Goal: Information Seeking & Learning: Learn about a topic

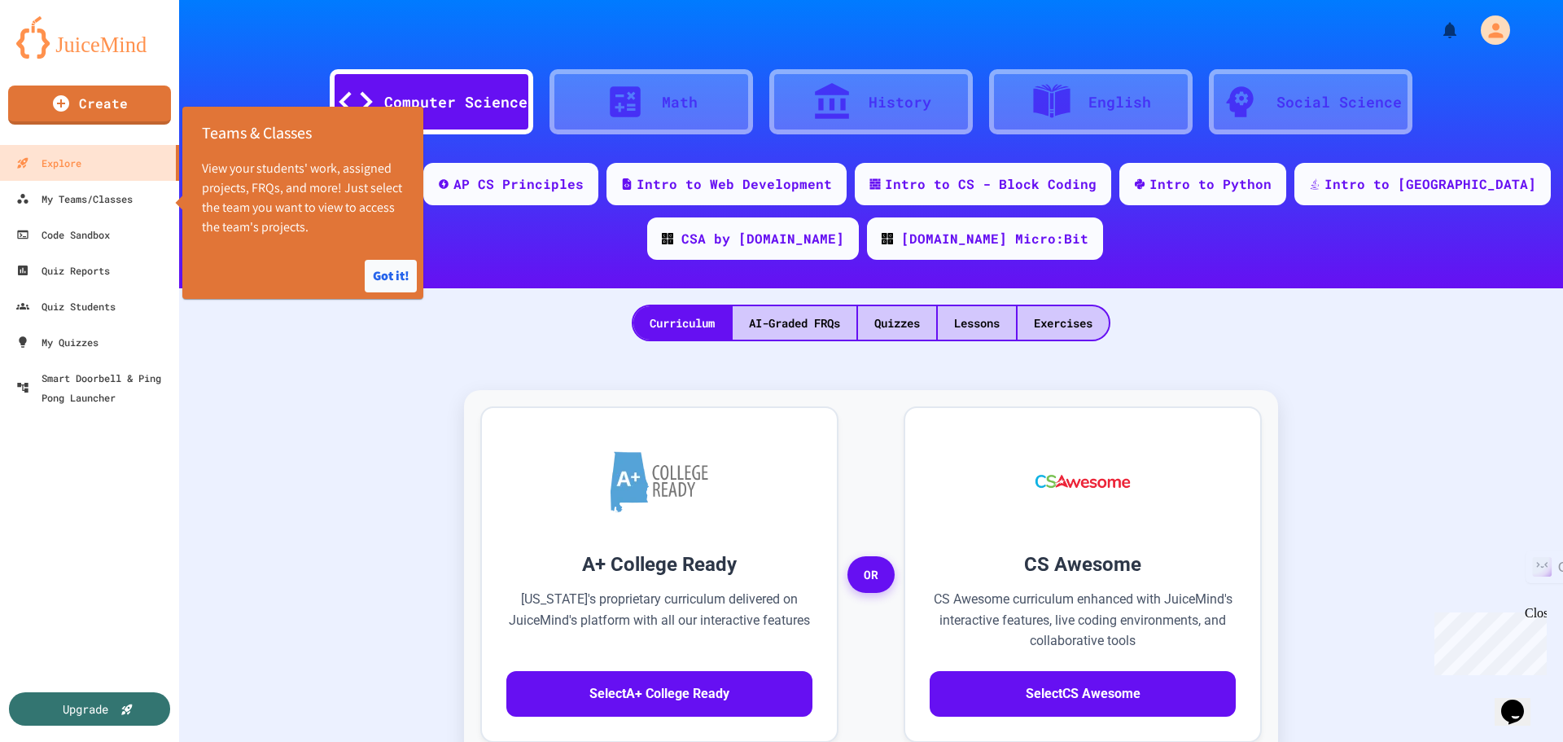
click at [379, 272] on button "Got it!" at bounding box center [391, 276] width 52 height 33
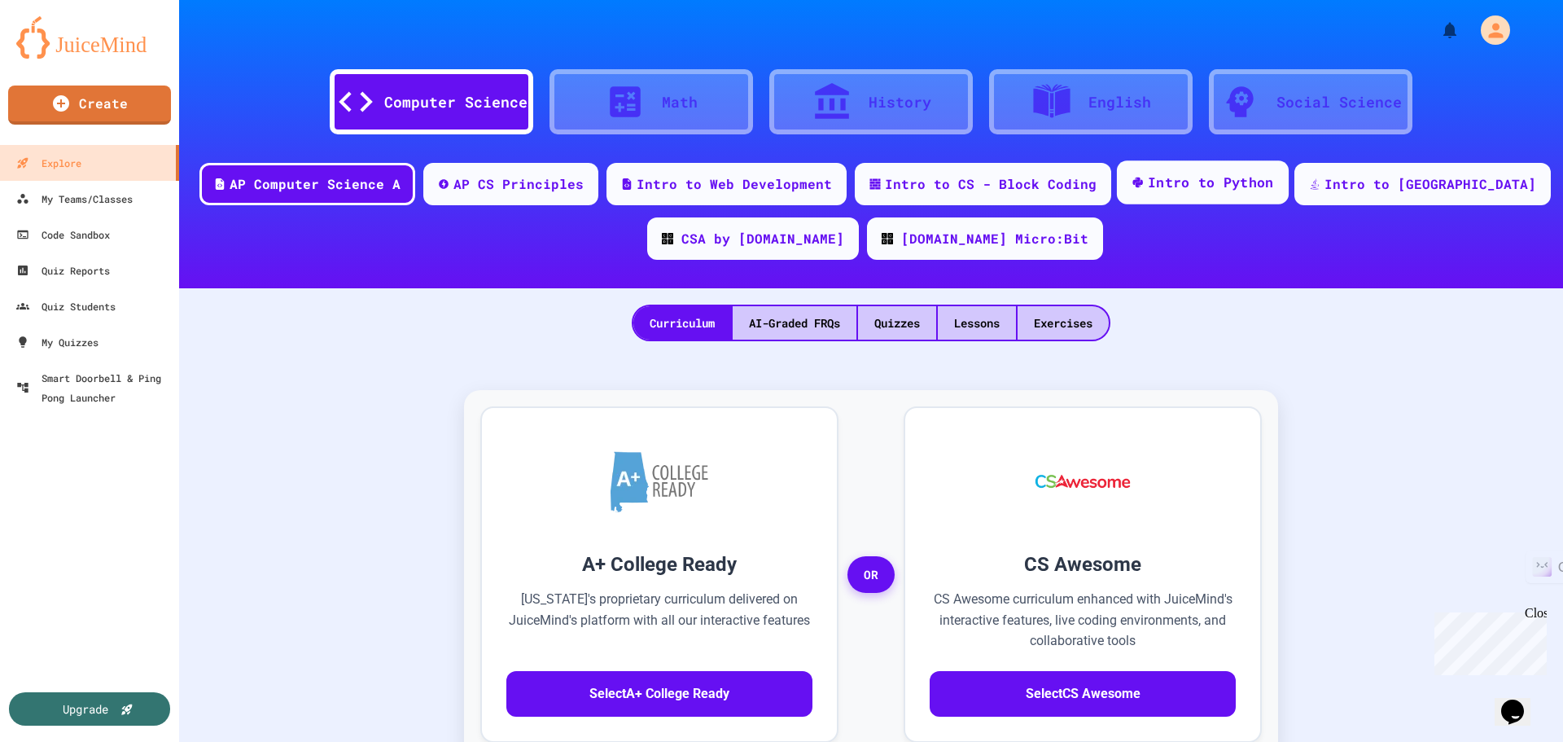
click at [1268, 185] on div "Intro to Python" at bounding box center [1211, 183] width 126 height 20
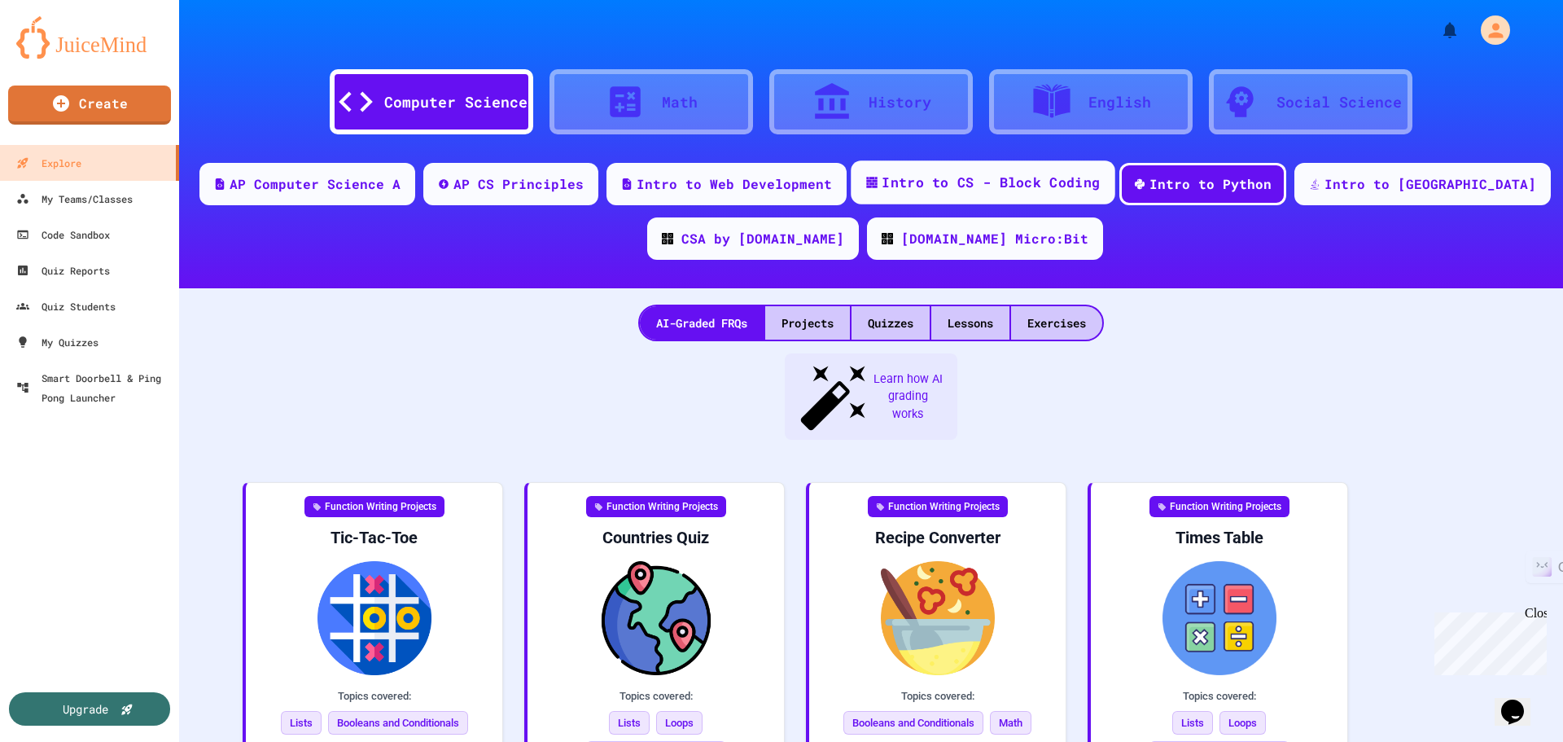
click at [1044, 177] on div "Intro to CS - Block Coding" at bounding box center [991, 183] width 218 height 20
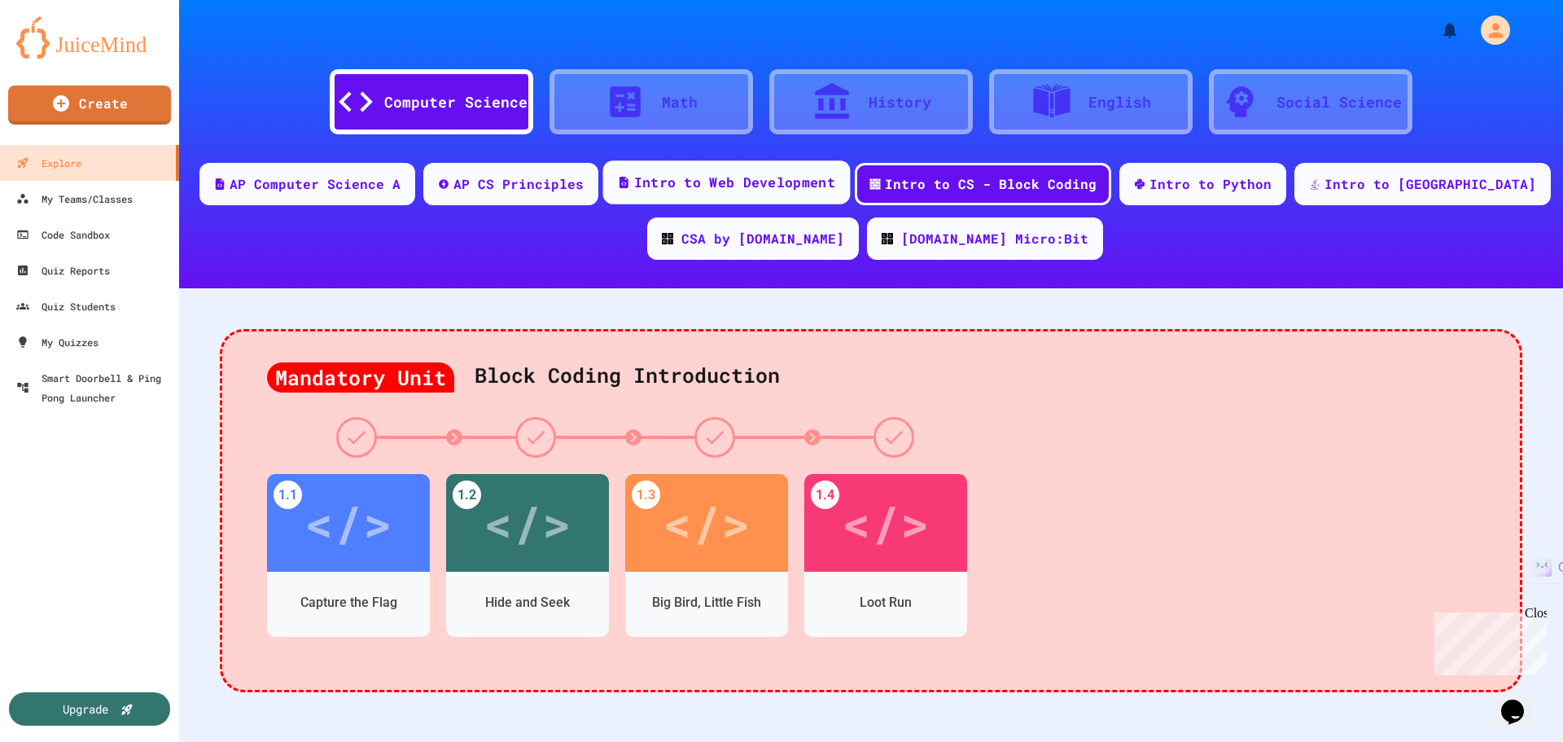
click at [784, 183] on div "Intro to Web Development" at bounding box center [734, 183] width 201 height 20
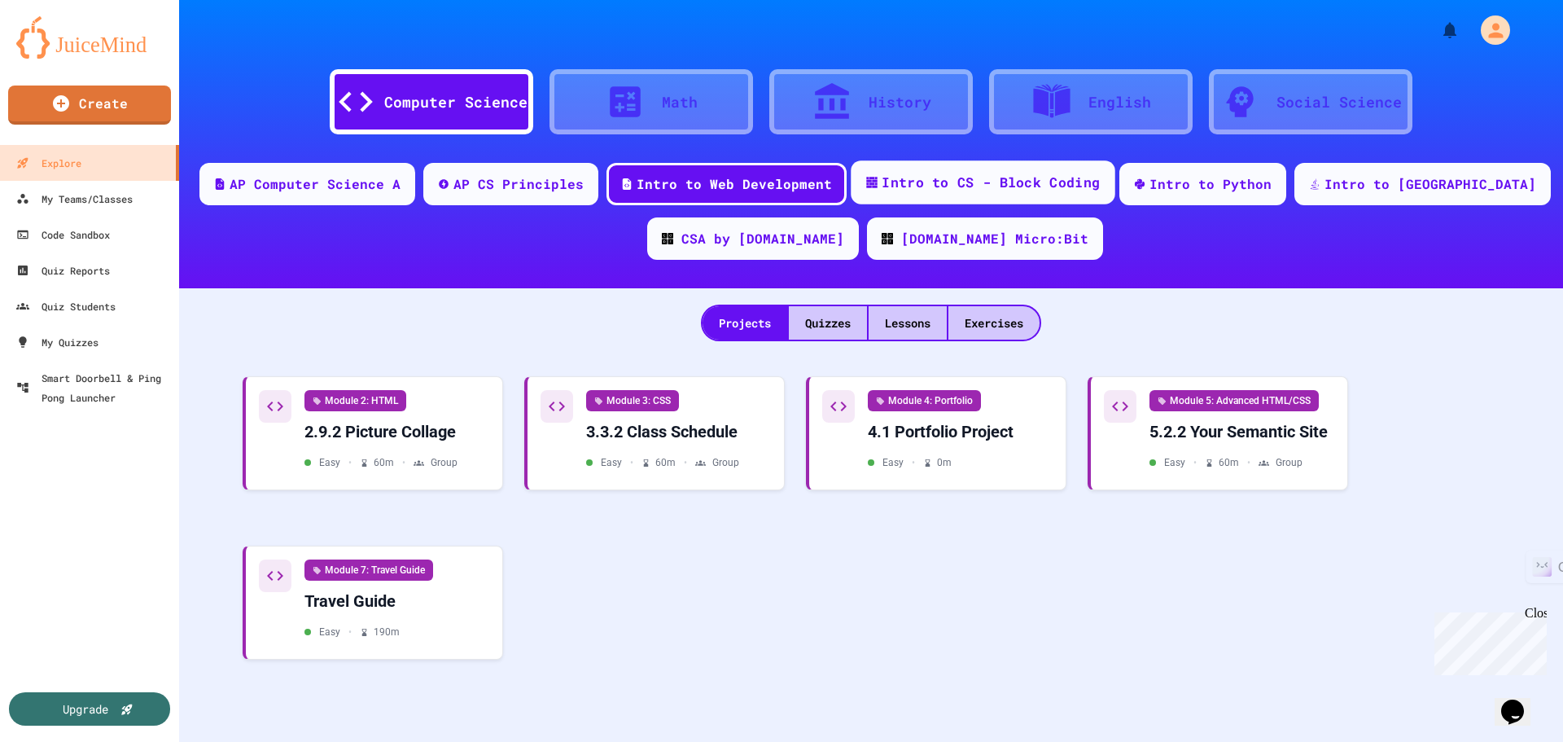
click at [1114, 197] on div "Intro to CS - Block Coding" at bounding box center [983, 182] width 264 height 44
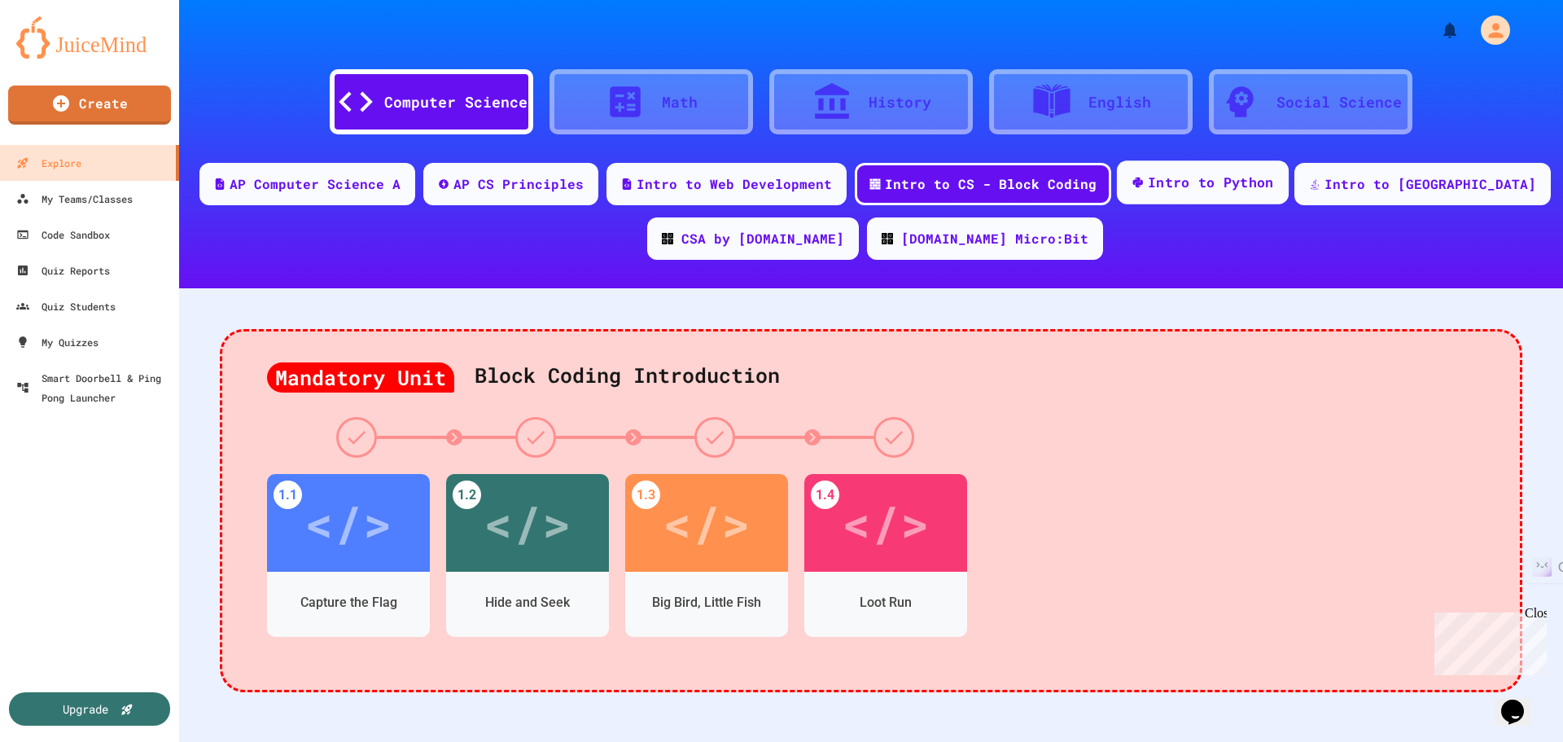
click at [1289, 187] on div "Intro to Python" at bounding box center [1203, 182] width 172 height 44
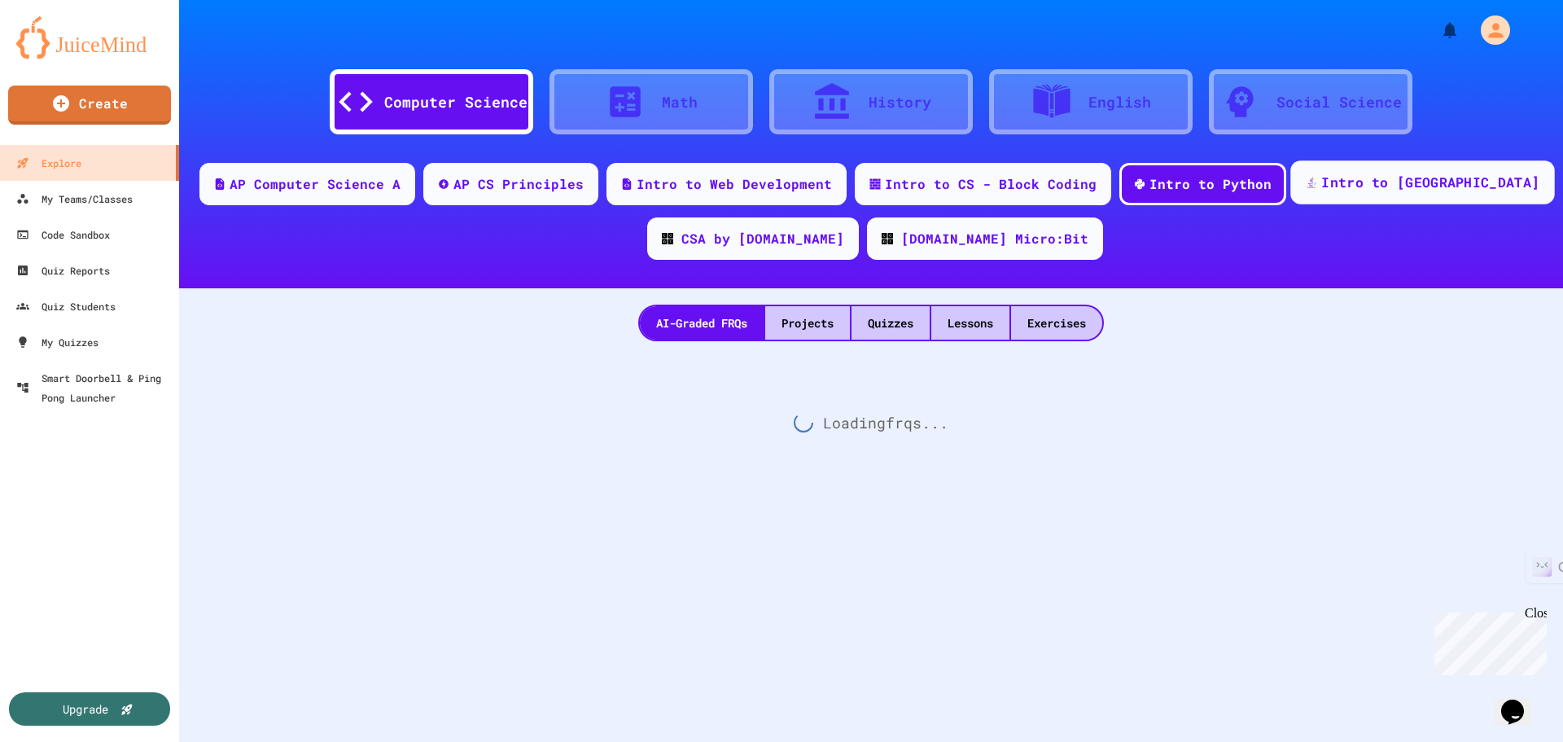
click at [1421, 170] on div "Intro to [GEOGRAPHIC_DATA]" at bounding box center [1422, 182] width 264 height 44
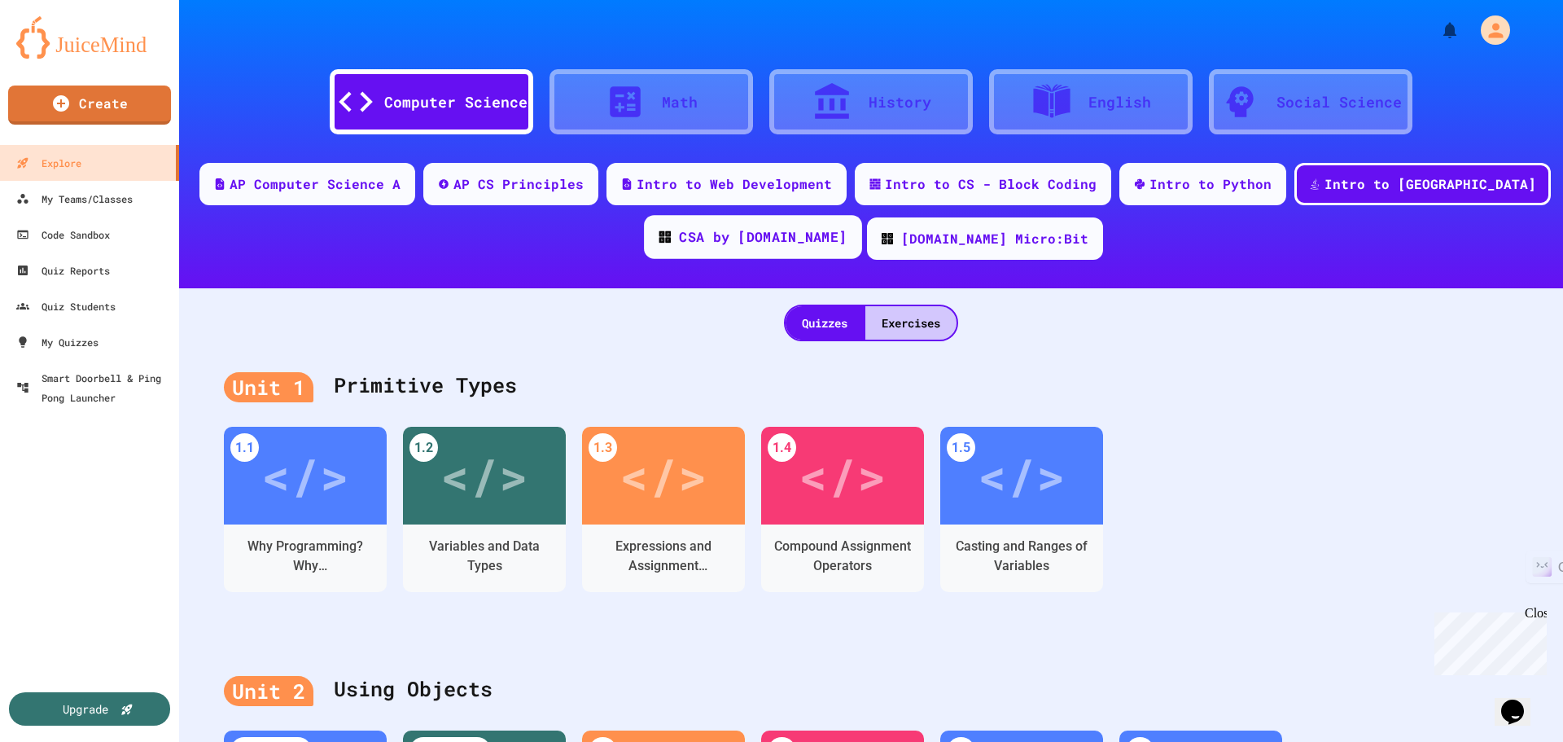
click at [767, 231] on div "CSA by [DOMAIN_NAME]" at bounding box center [763, 237] width 168 height 20
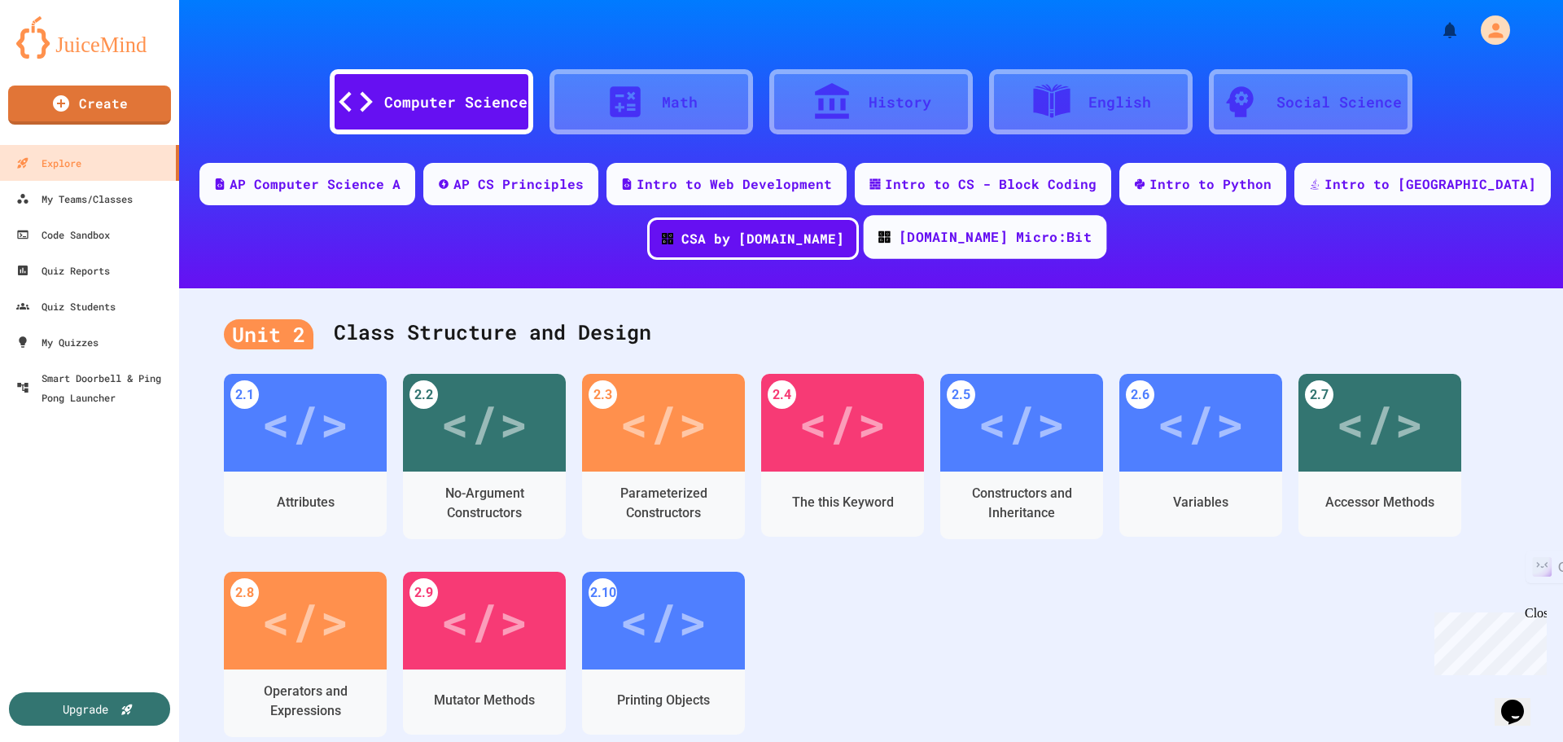
click at [913, 248] on div "[DOMAIN_NAME] Micro:Bit" at bounding box center [985, 237] width 243 height 44
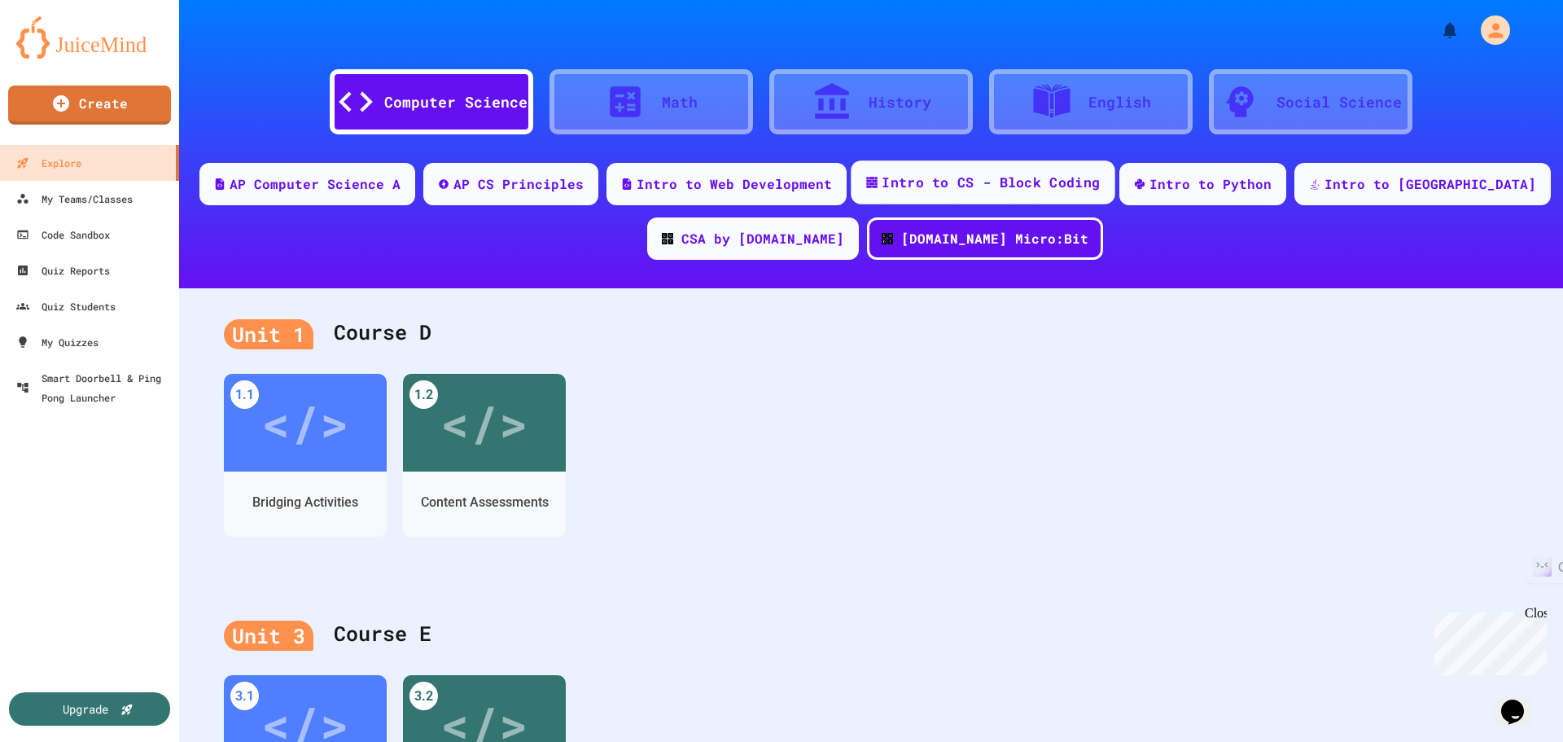
click at [1000, 182] on div "Intro to CS - Block Coding" at bounding box center [991, 183] width 218 height 20
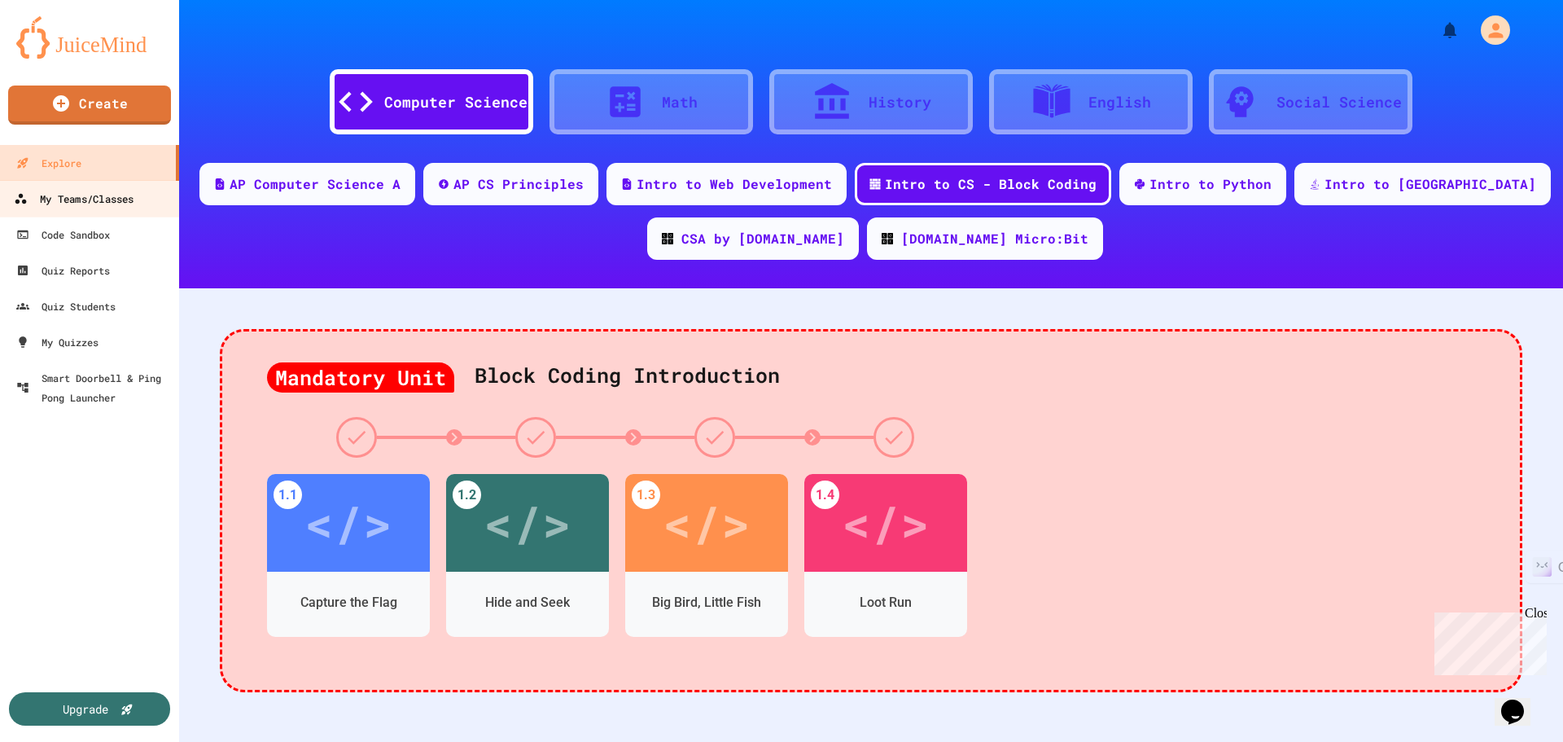
click at [109, 199] on div "My Teams/Classes" at bounding box center [74, 199] width 120 height 20
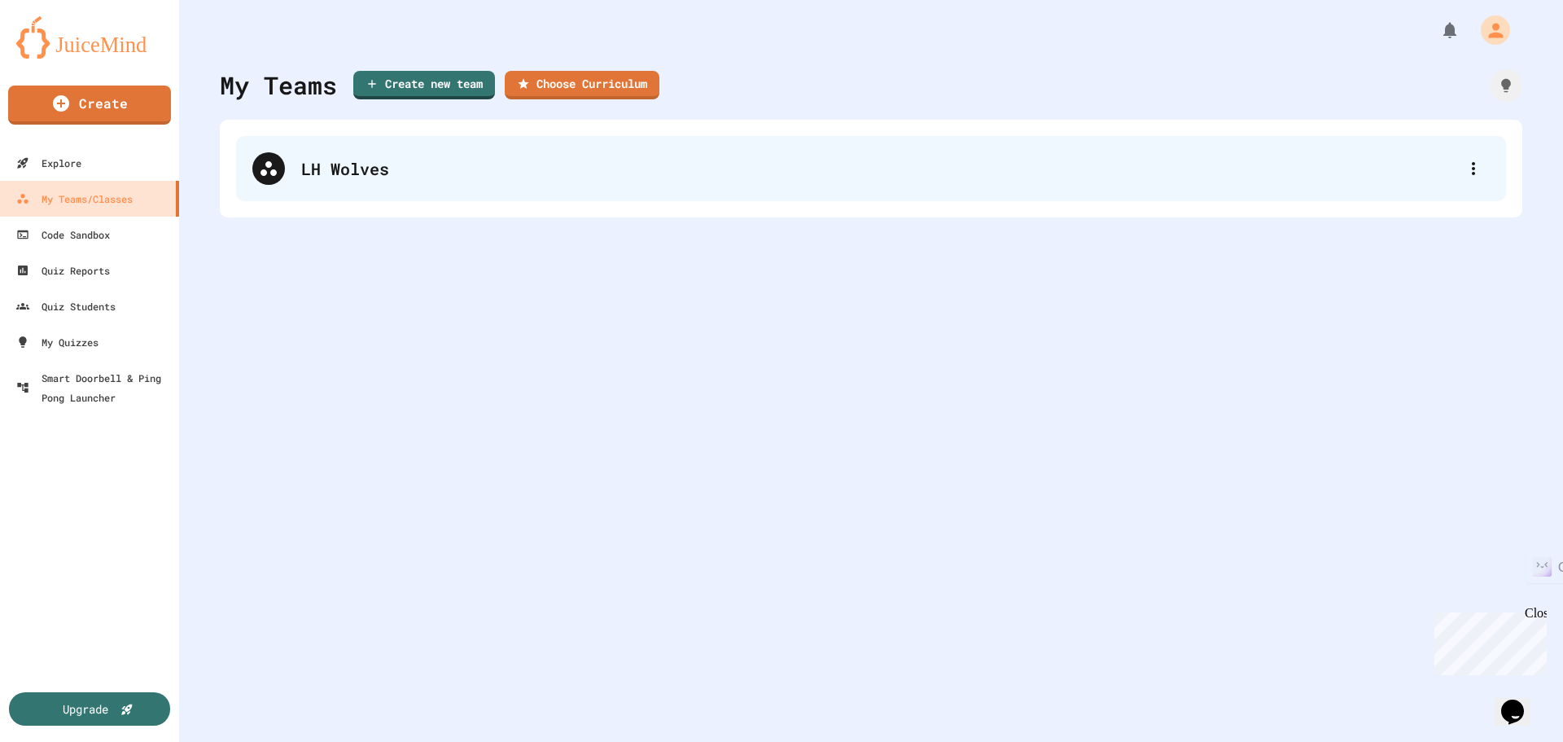
click at [350, 170] on div "LH Wolves" at bounding box center [879, 168] width 1156 height 24
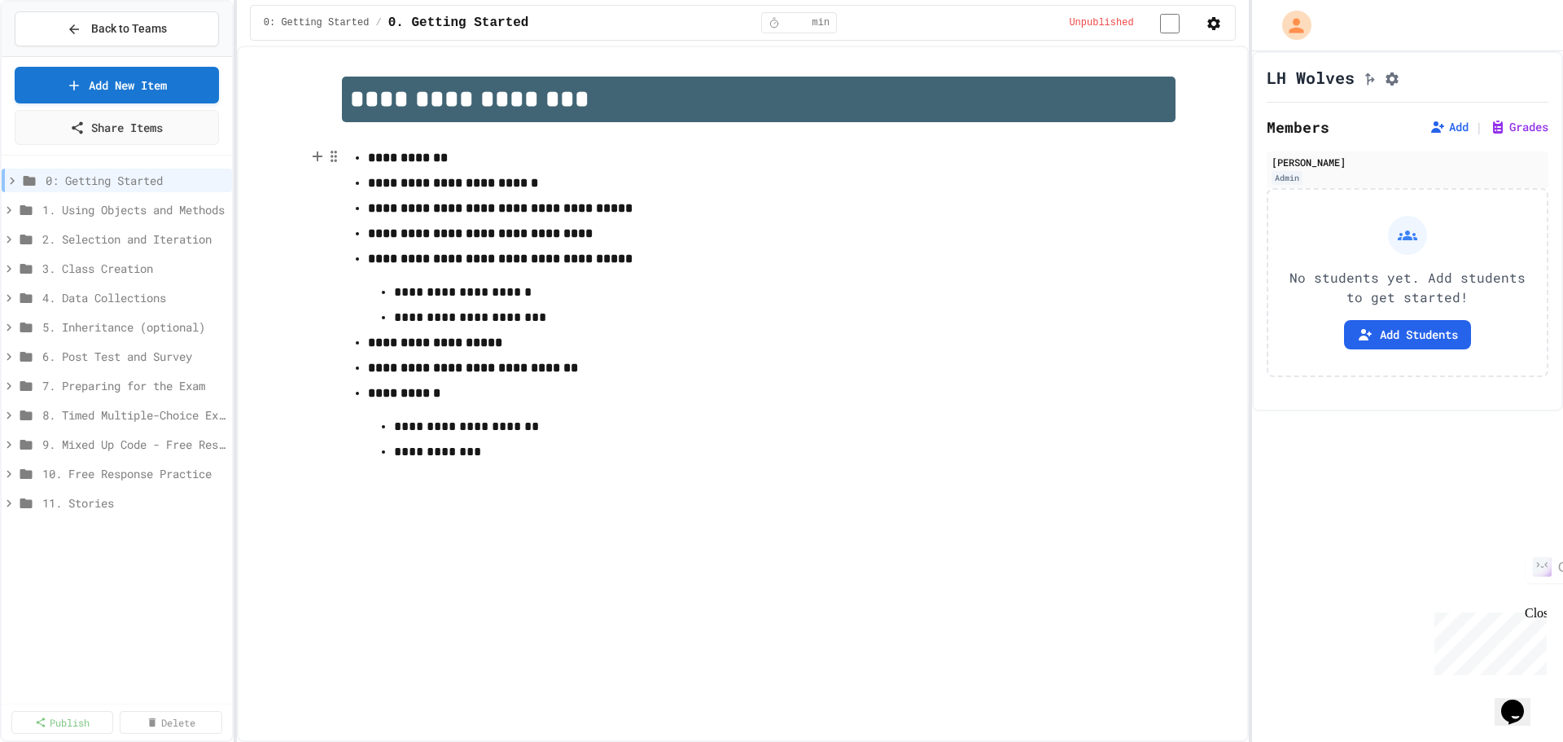
click at [1227, 105] on div "**********" at bounding box center [759, 280] width 950 height 407
click at [1309, 34] on icon "My Account" at bounding box center [1298, 25] width 26 height 26
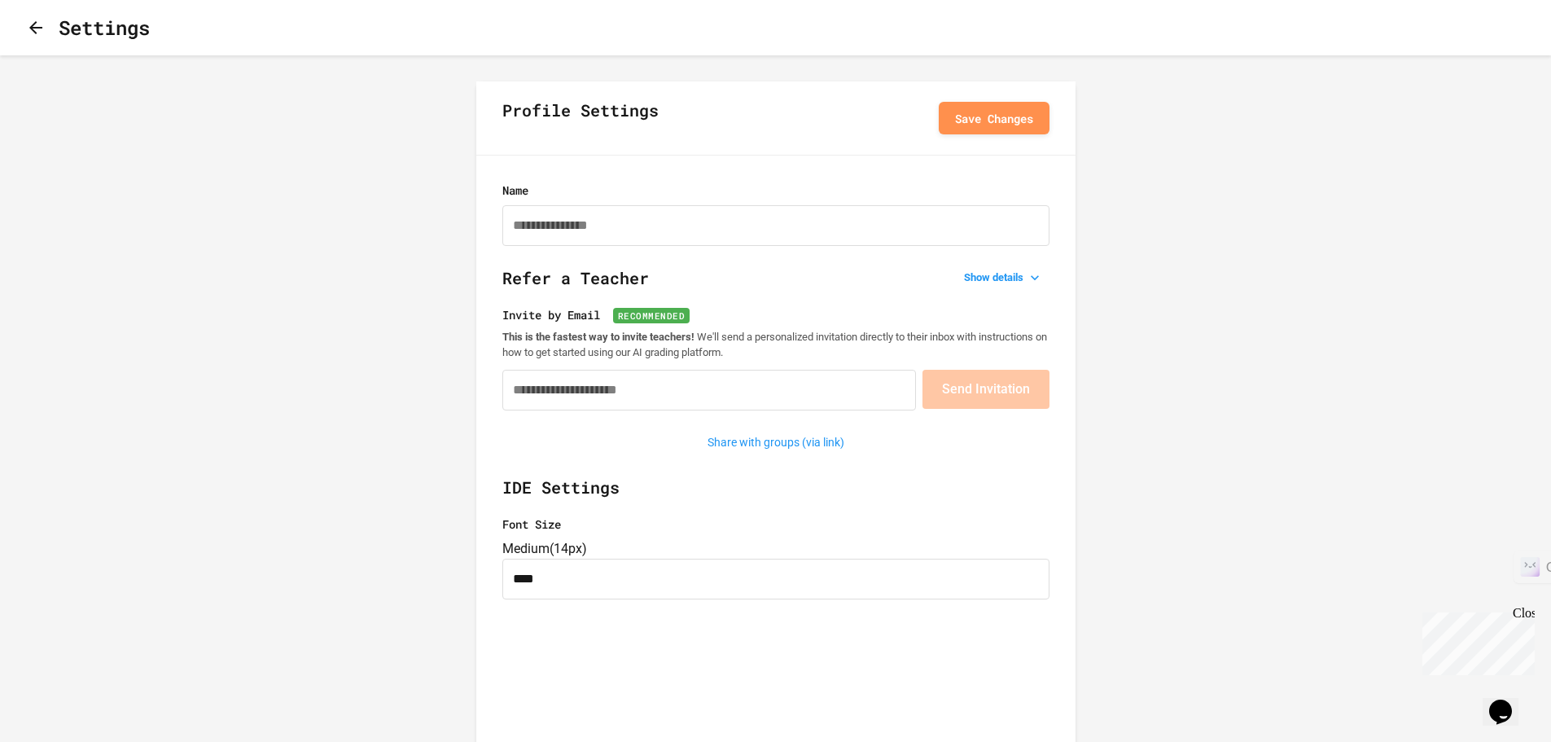
type input "**********"
click at [40, 28] on icon "button" at bounding box center [36, 28] width 20 height 20
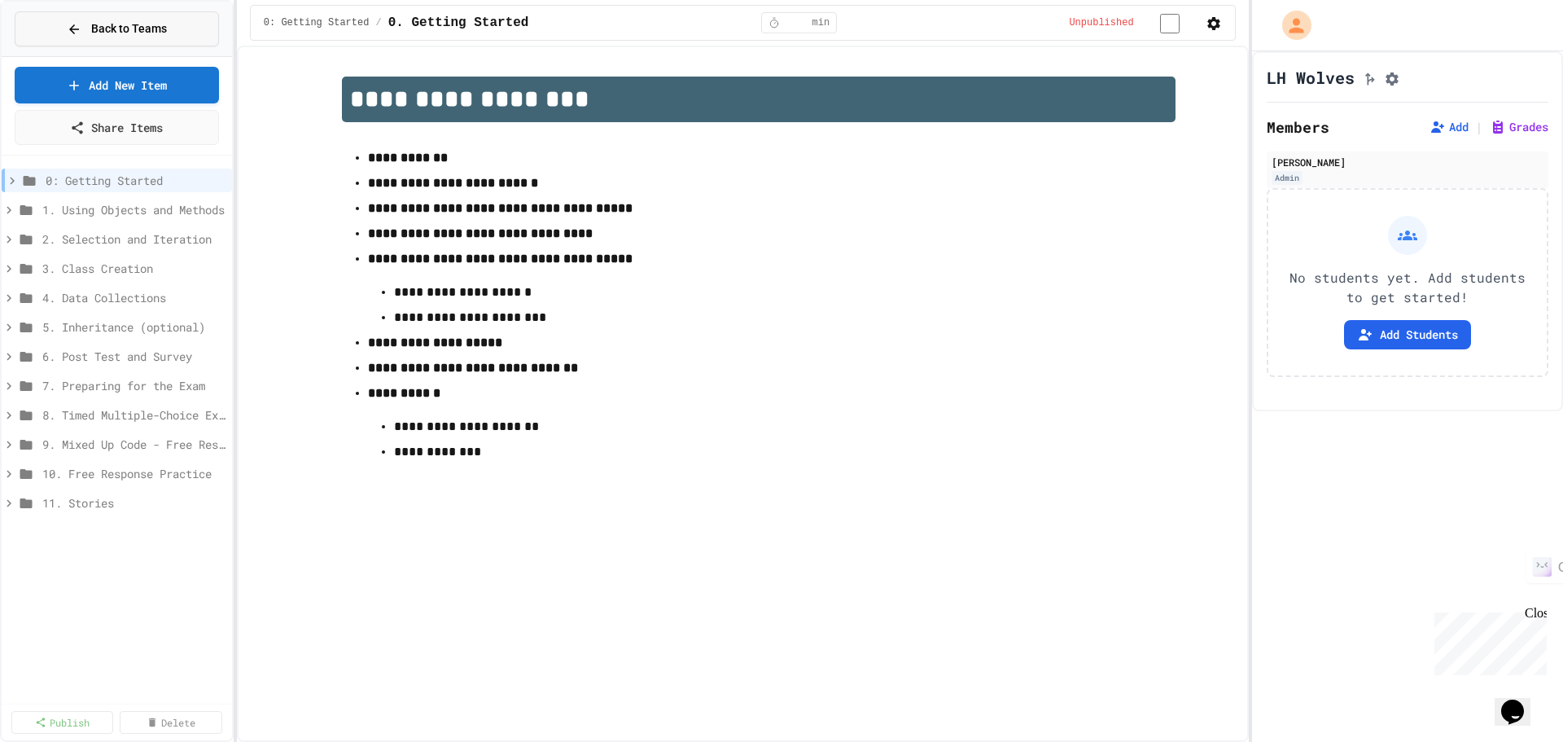
click at [111, 33] on span "Back to Teams" at bounding box center [129, 28] width 76 height 17
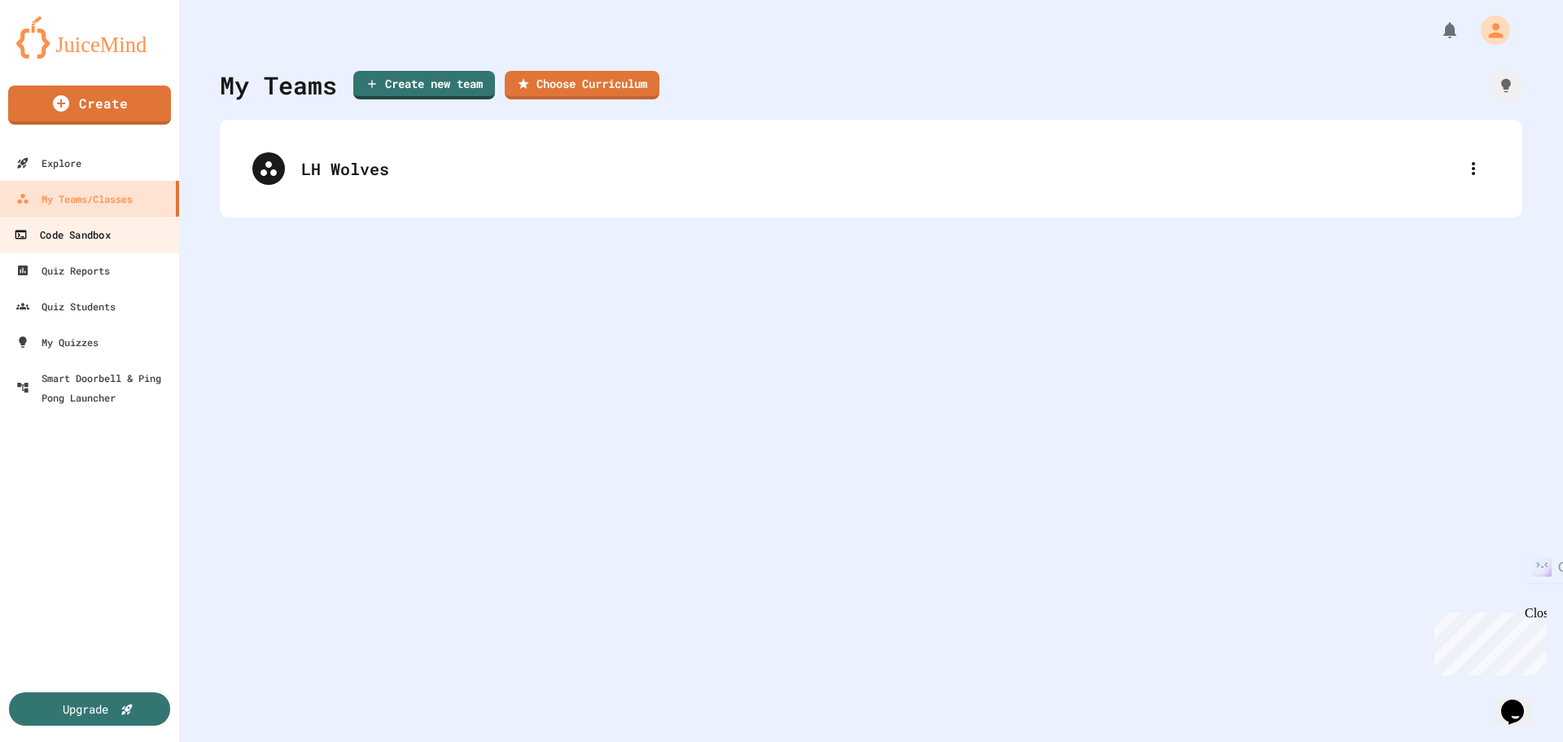
click at [77, 231] on div "Code Sandbox" at bounding box center [62, 235] width 96 height 20
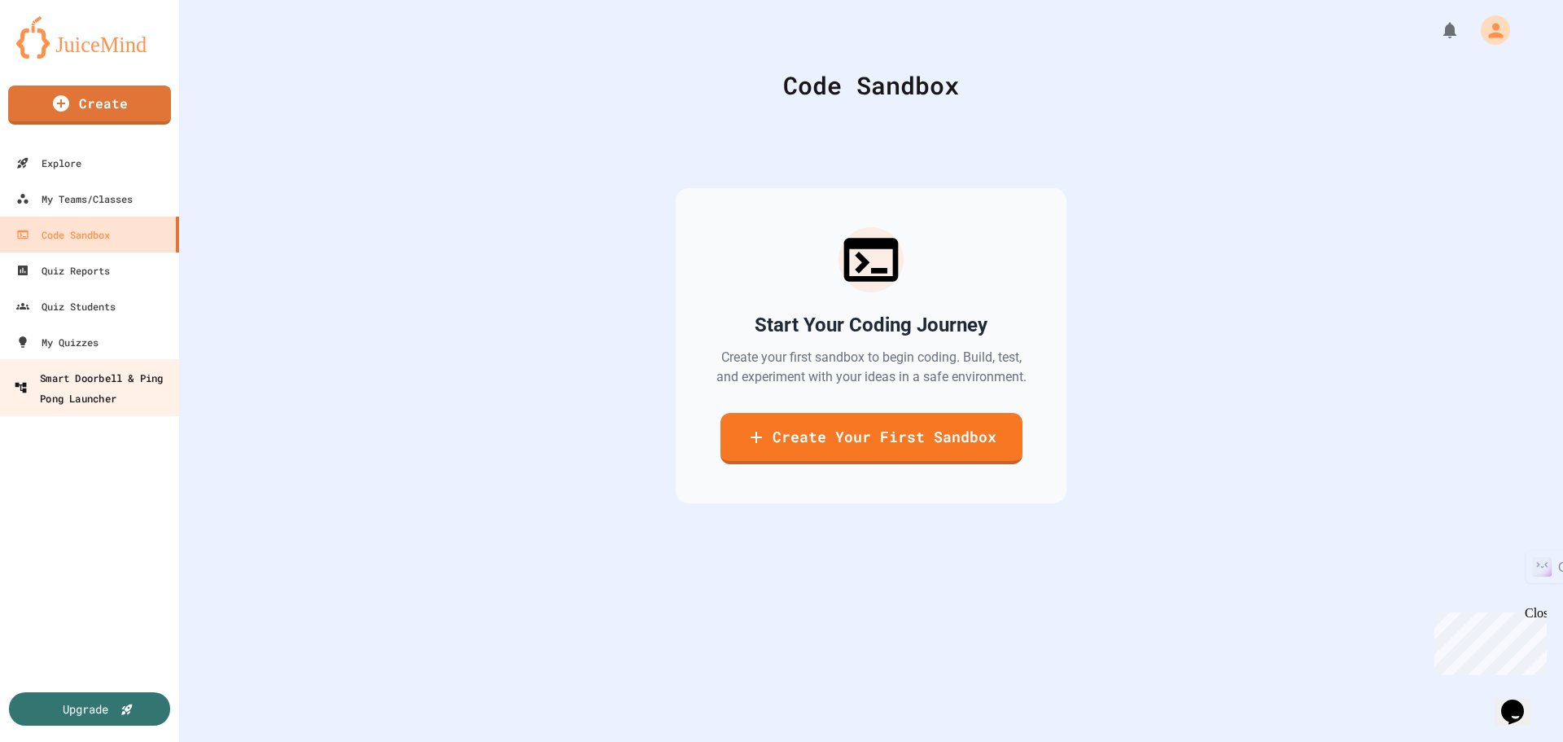
click at [72, 389] on div "Smart Doorbell & Ping Pong Launcher" at bounding box center [94, 387] width 161 height 40
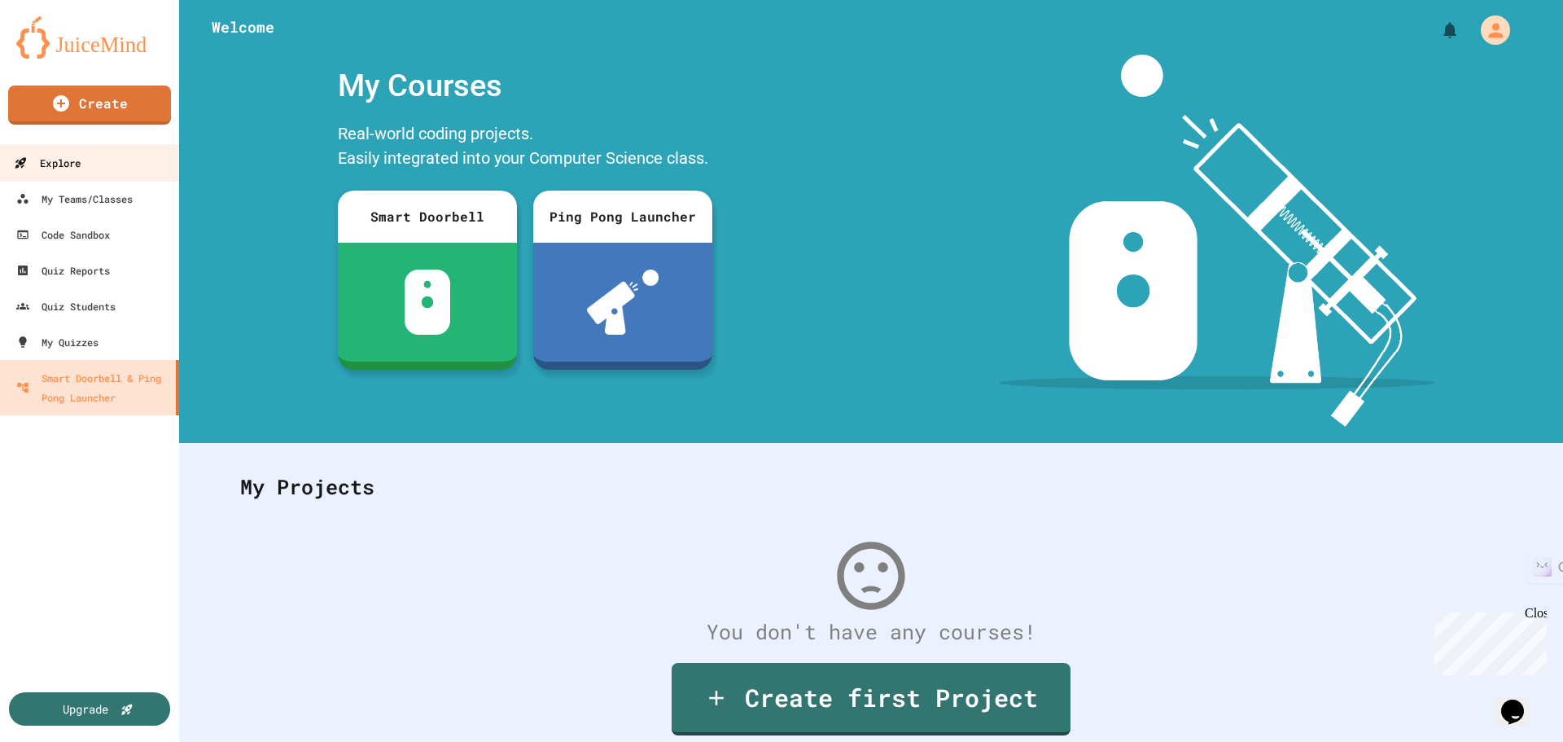
click at [132, 169] on link "Explore" at bounding box center [90, 162] width 185 height 37
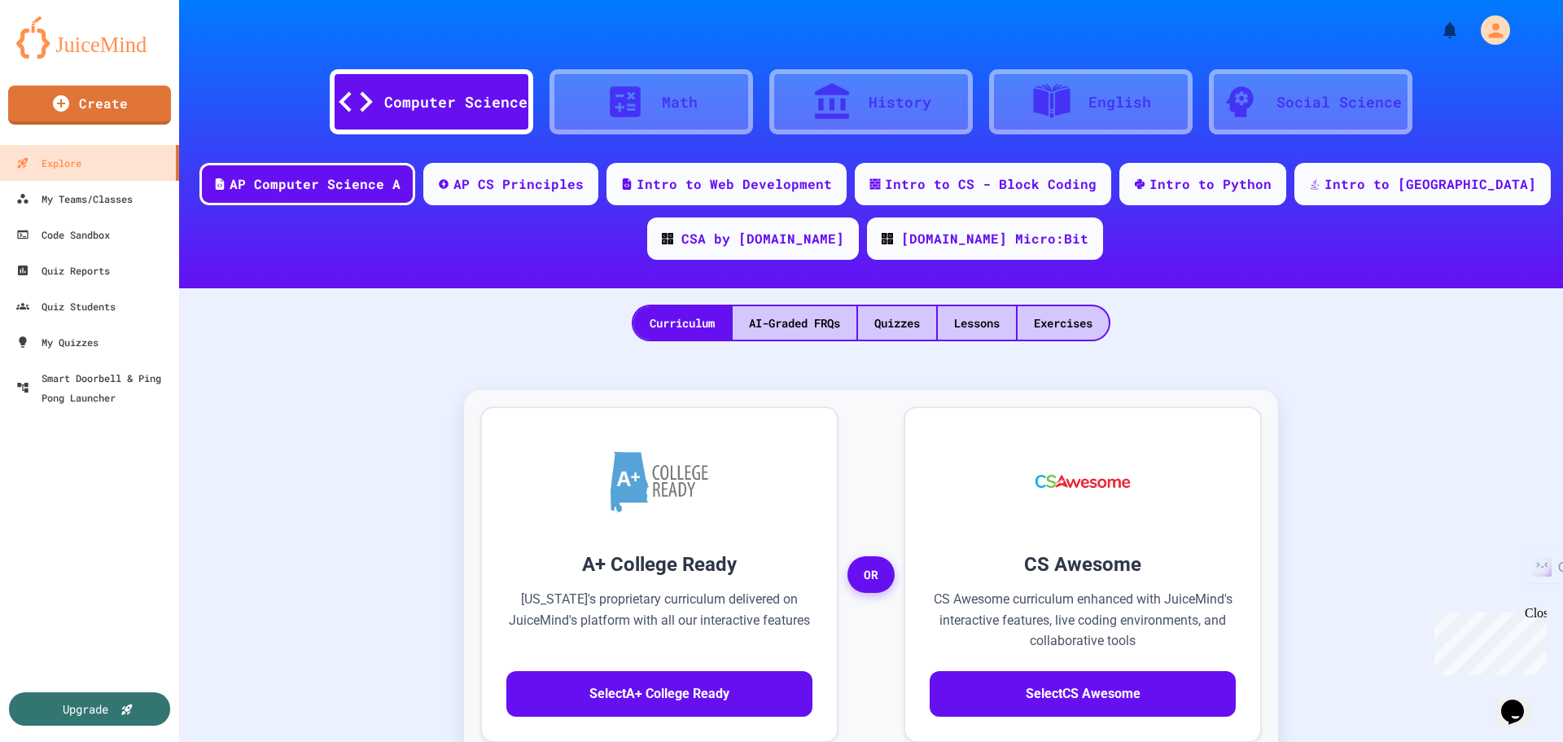
click at [702, 112] on div "Math" at bounding box center [651, 101] width 204 height 65
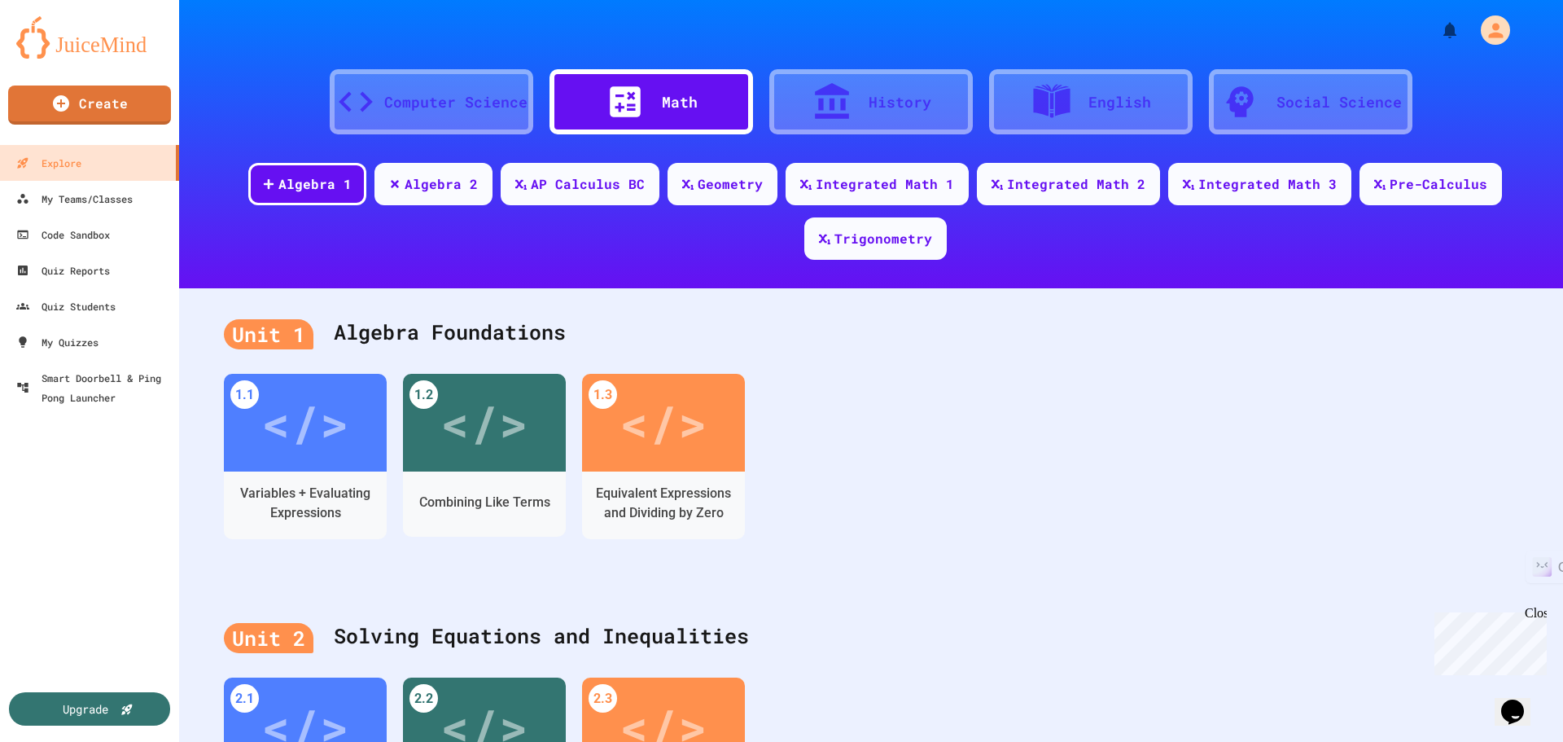
click at [893, 113] on div "History" at bounding box center [871, 101] width 204 height 65
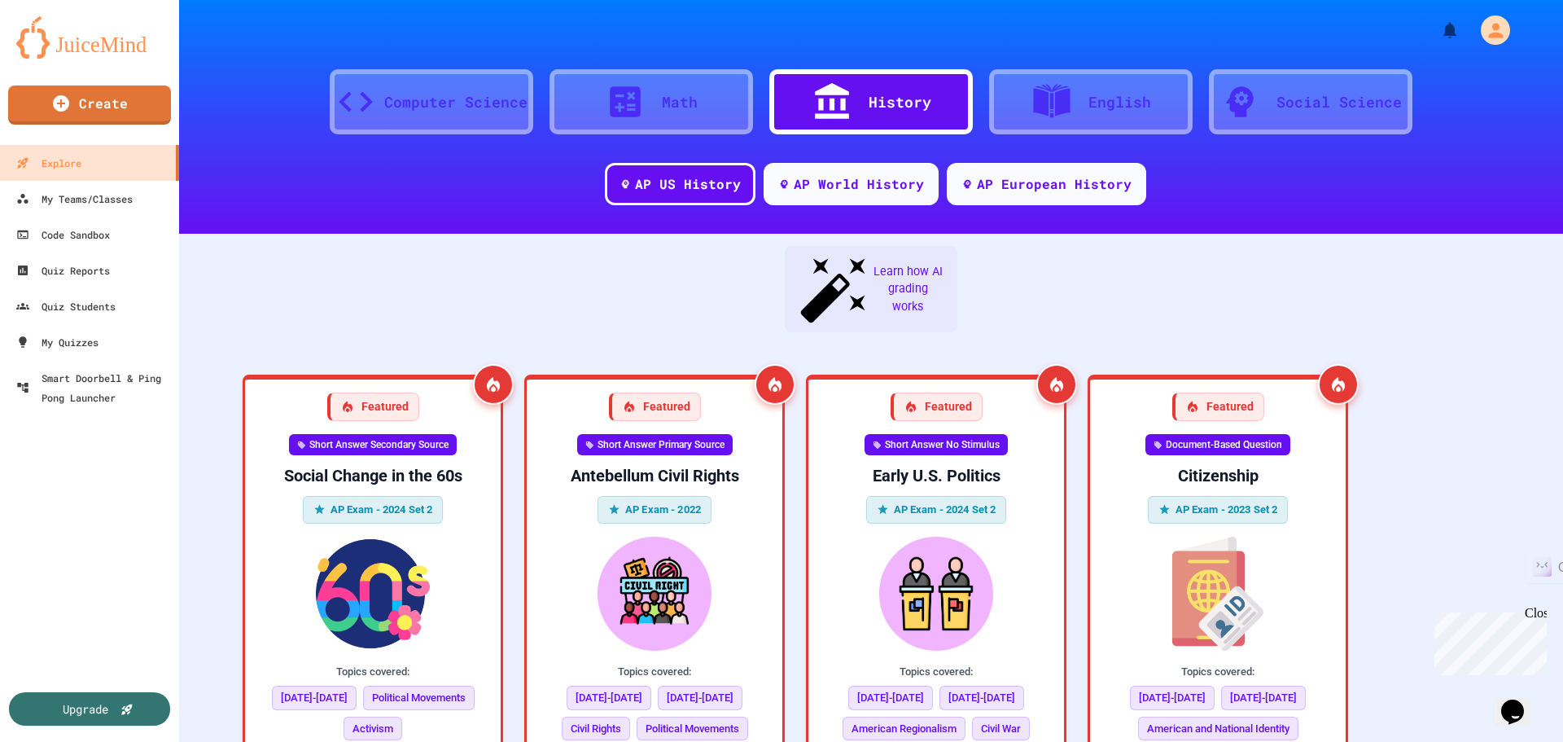
click at [1076, 105] on div at bounding box center [1059, 101] width 57 height 41
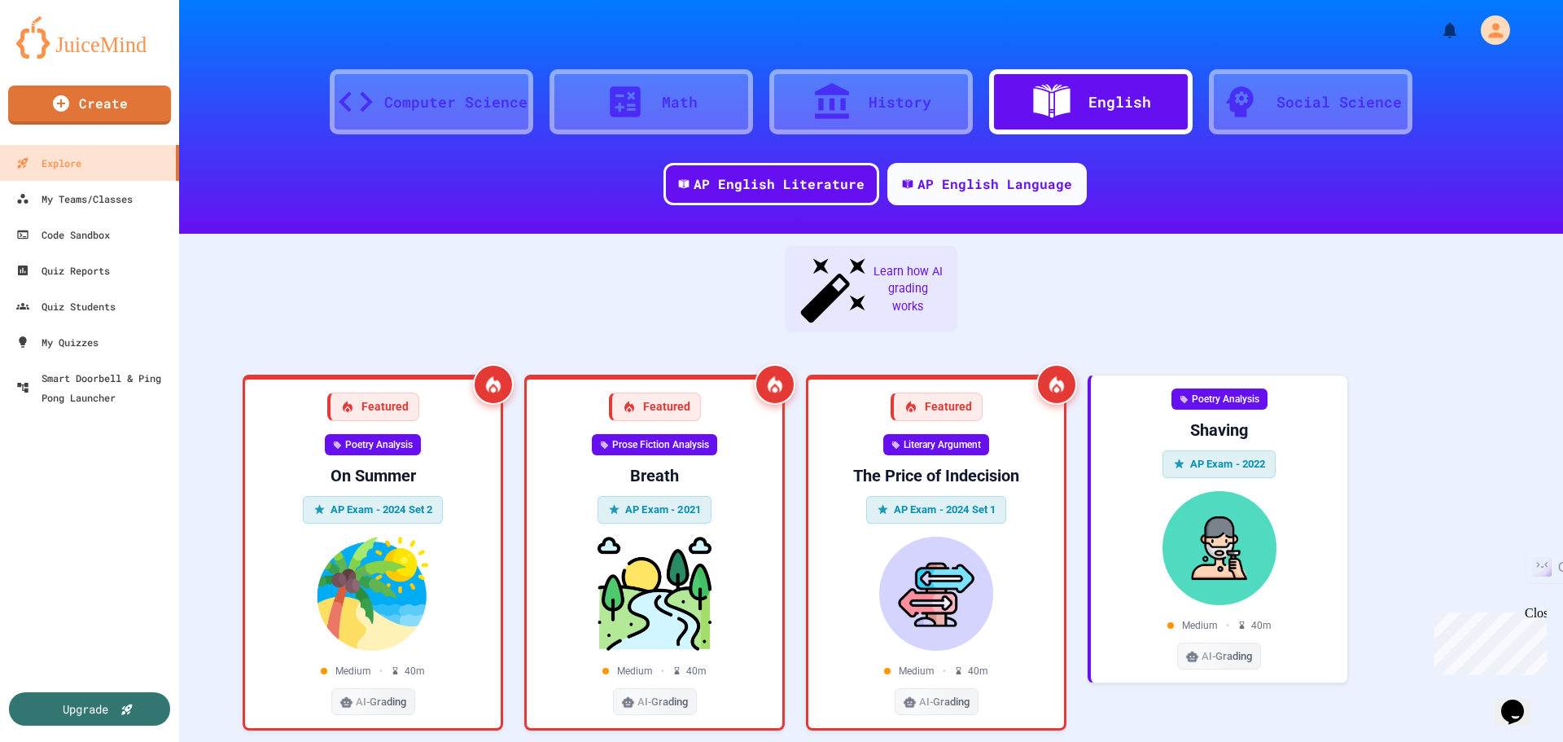
click at [1289, 91] on div "Social Science" at bounding box center [1338, 102] width 125 height 22
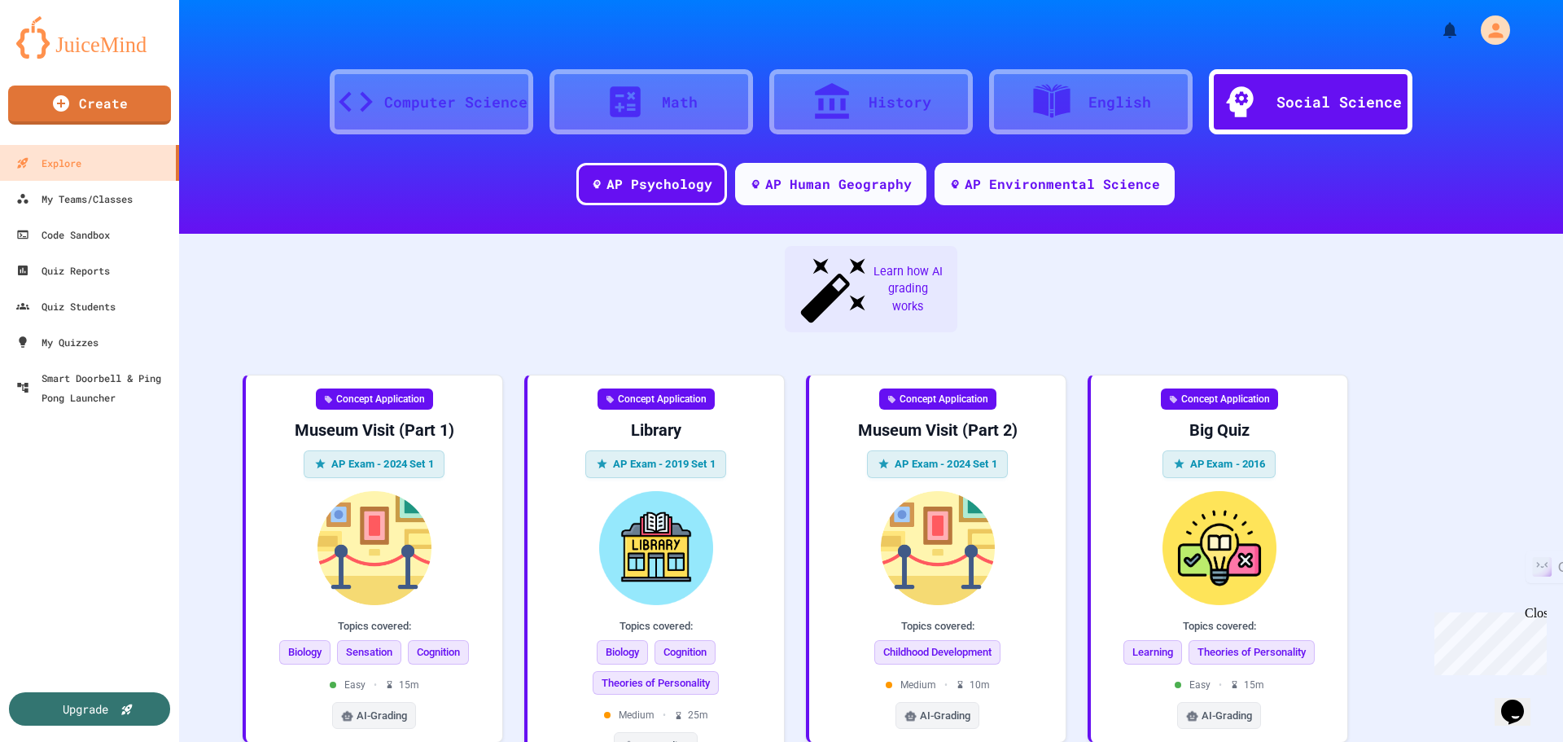
click at [472, 72] on div "Computer Science" at bounding box center [432, 101] width 204 height 65
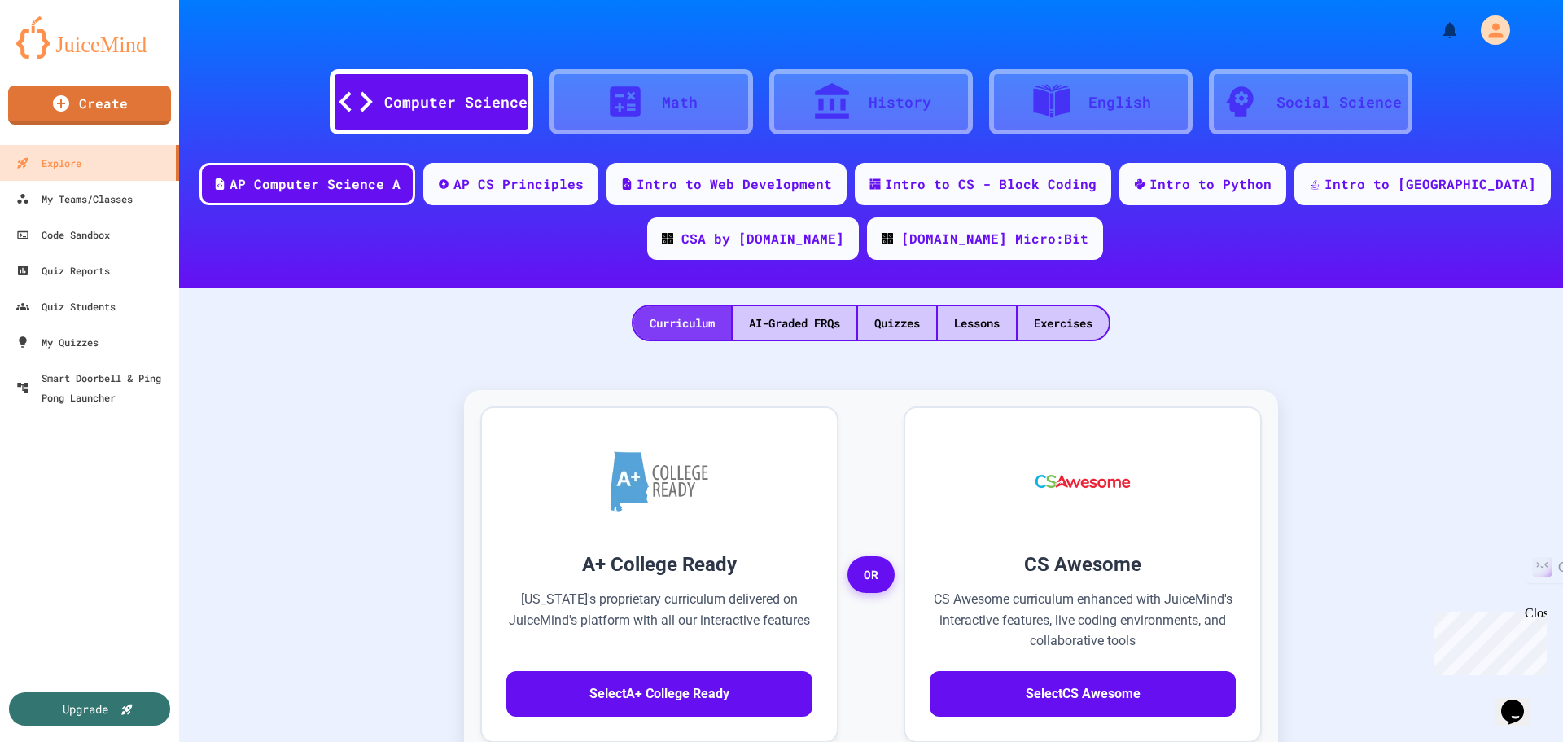
click at [653, 322] on div "Curriculum" at bounding box center [682, 322] width 98 height 33
click at [1045, 186] on div "Intro to CS - Block Coding" at bounding box center [991, 183] width 218 height 20
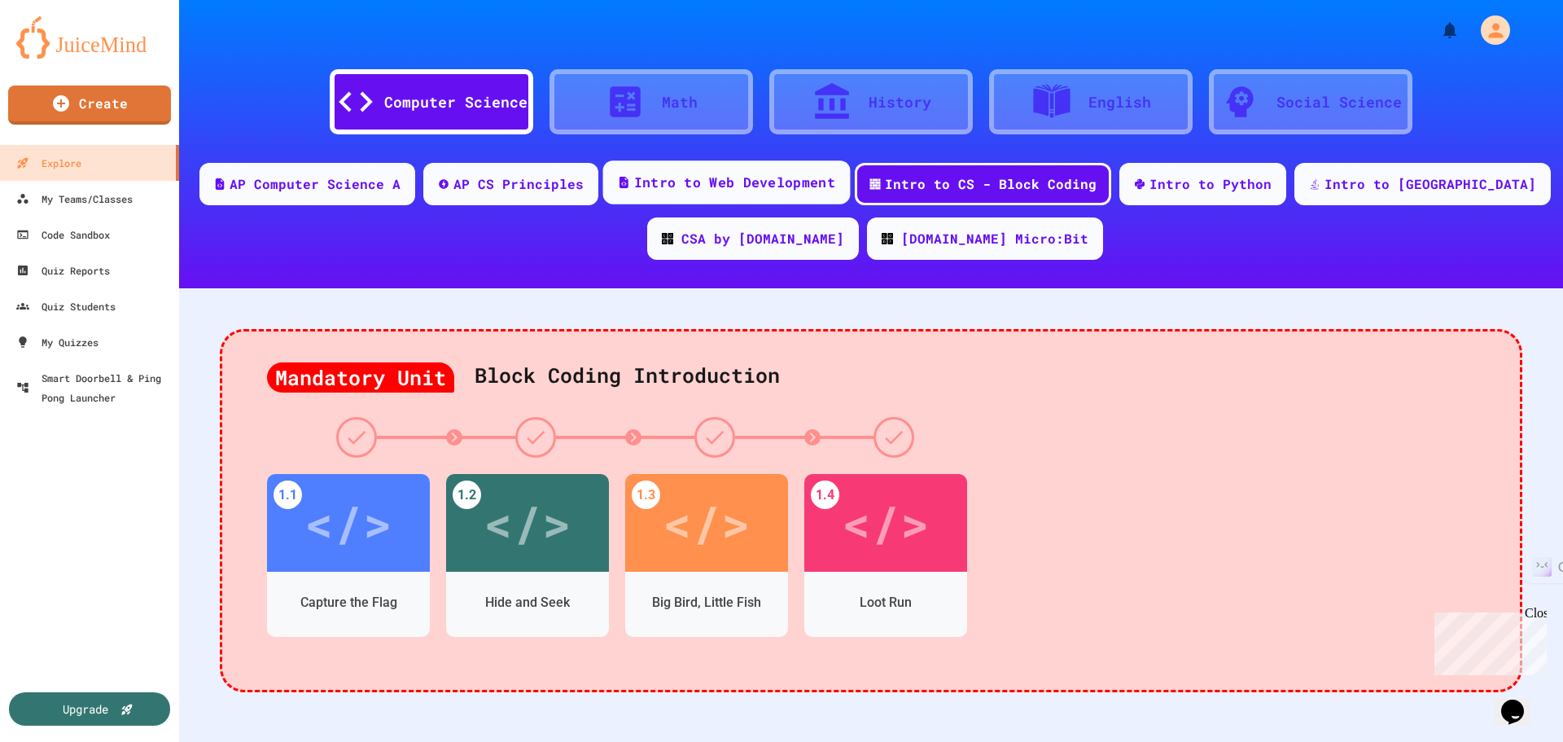
click at [732, 171] on div "Intro to Web Development" at bounding box center [726, 182] width 247 height 44
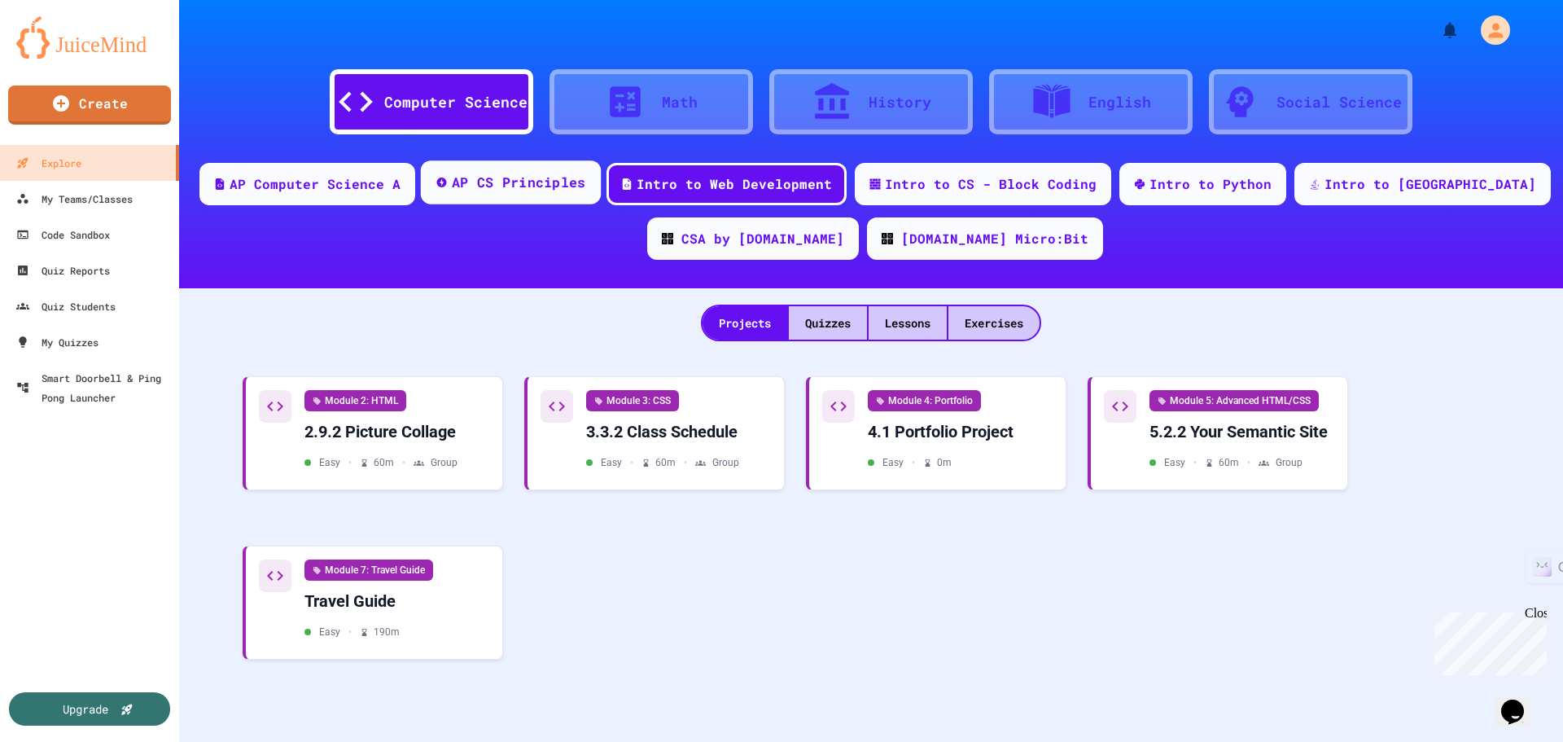
click at [586, 188] on div "AP CS Principles" at bounding box center [519, 183] width 134 height 20
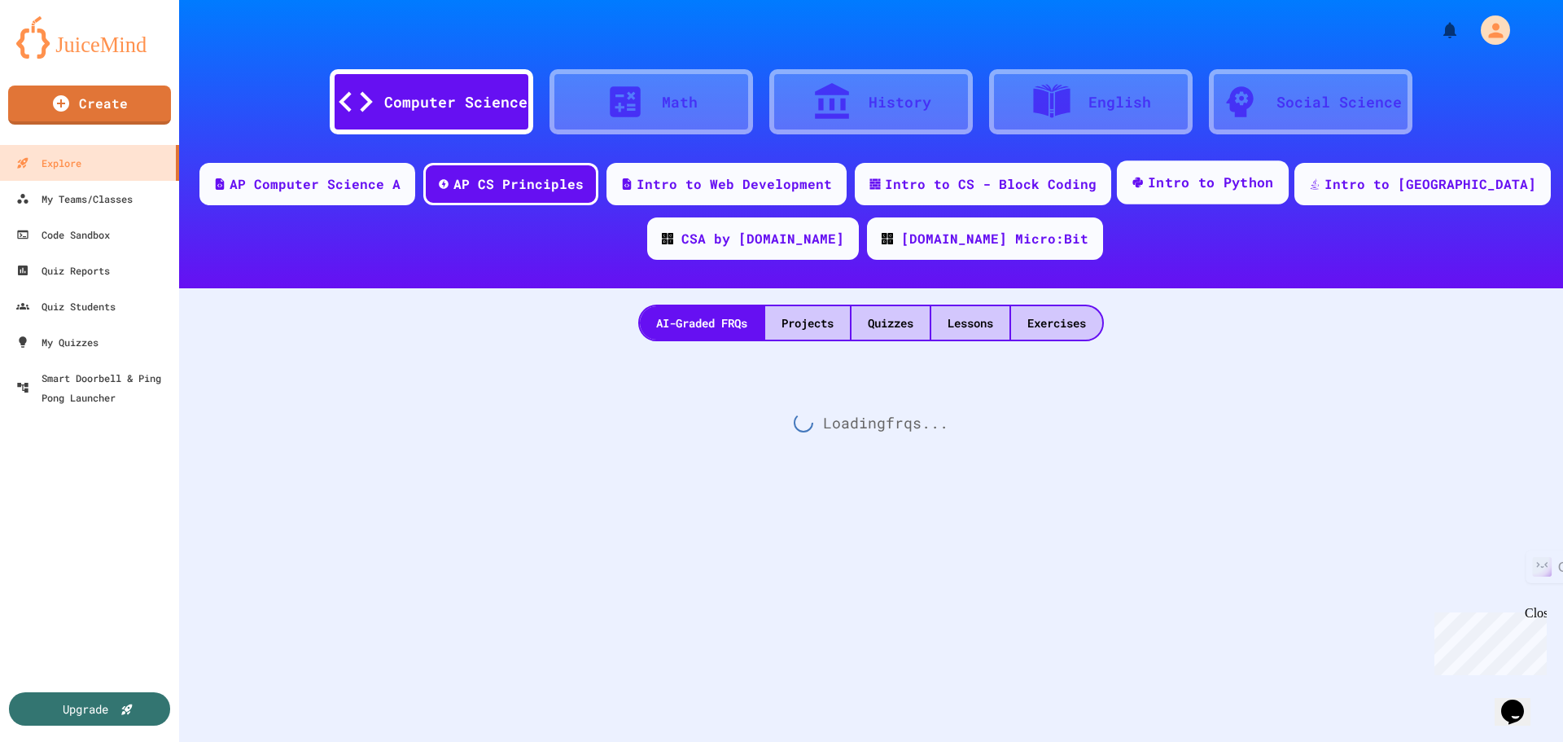
click at [1257, 200] on div "Intro to Python" at bounding box center [1203, 182] width 172 height 44
